Goal: Navigation & Orientation: Go to known website

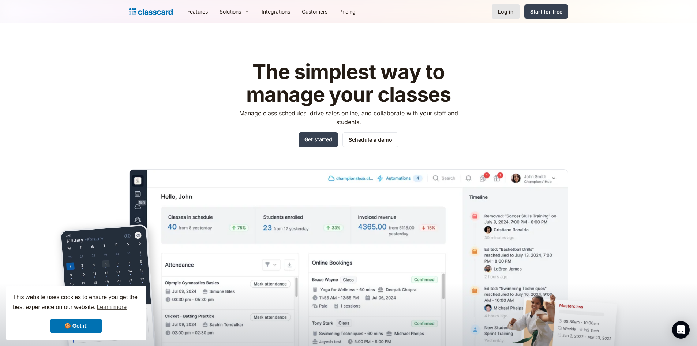
click at [457, 13] on div "Log in" at bounding box center [506, 12] width 16 height 8
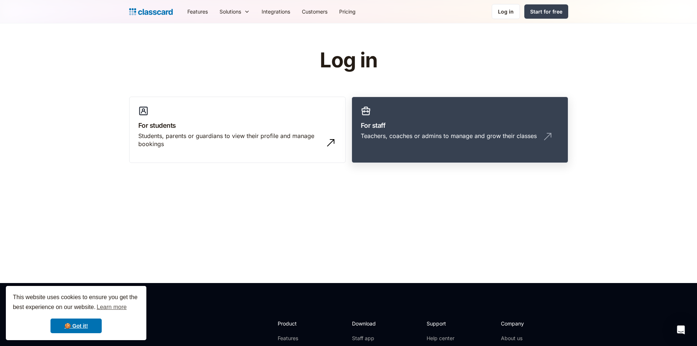
click at [375, 129] on h3 "For staff" at bounding box center [460, 125] width 198 height 10
